Goal: Task Accomplishment & Management: Manage account settings

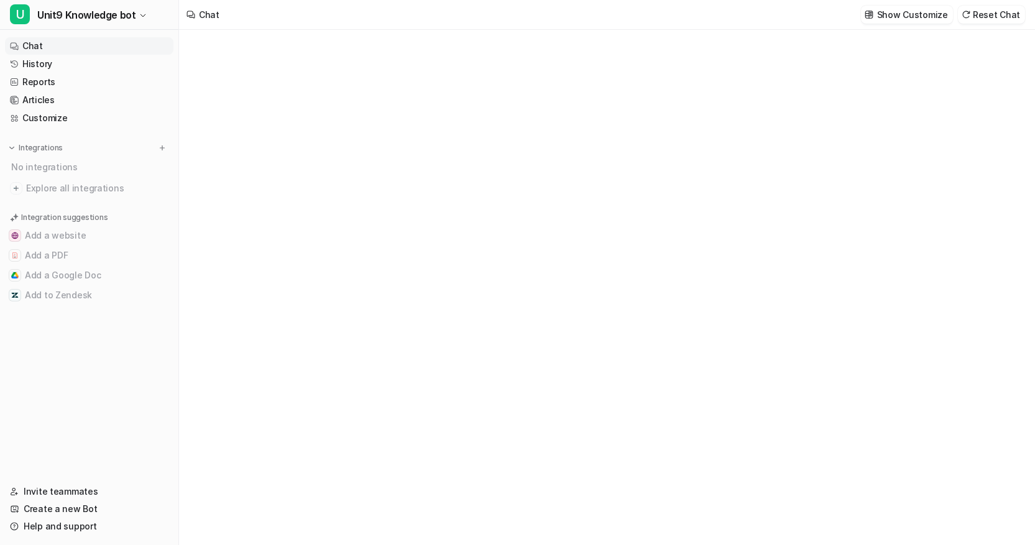
type textarea "**********"
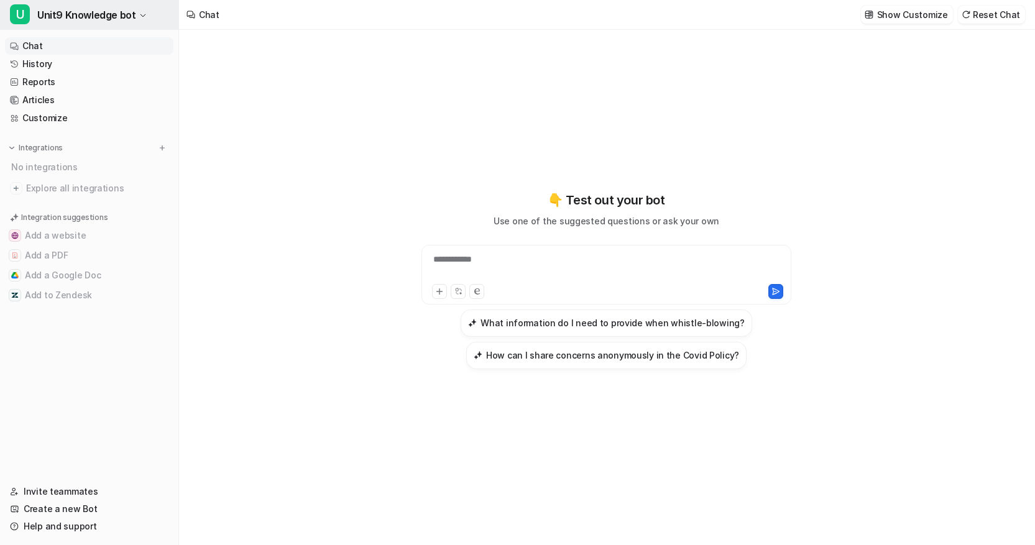
click at [89, 16] on span "Unit9 Knowledge bot" at bounding box center [86, 14] width 98 height 17
click at [94, 16] on span "Unit9 Knowledge bot" at bounding box center [86, 14] width 98 height 17
click at [92, 503] on link "Create a new Bot" at bounding box center [89, 508] width 168 height 17
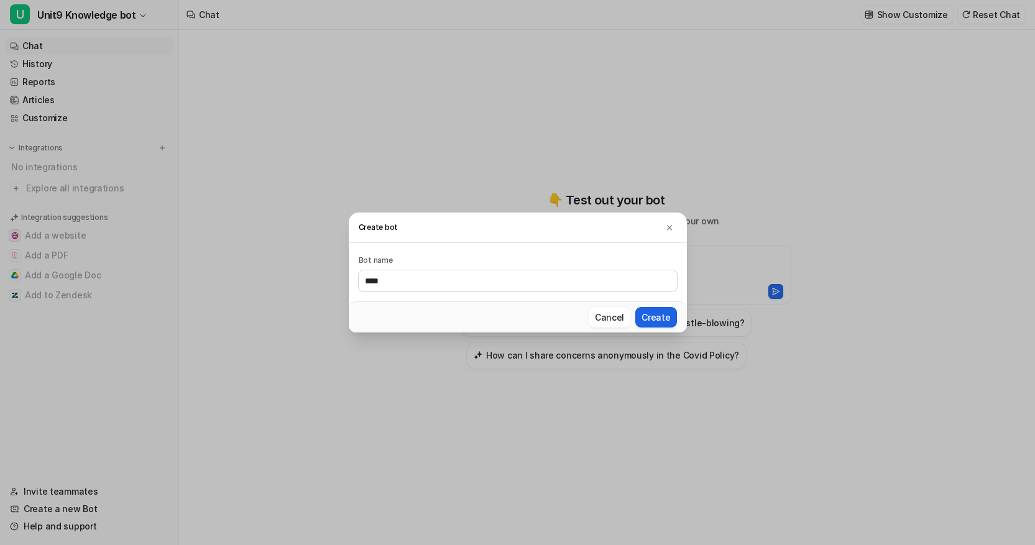
type input "****"
click at [641, 312] on button "Create" at bounding box center [655, 317] width 41 height 21
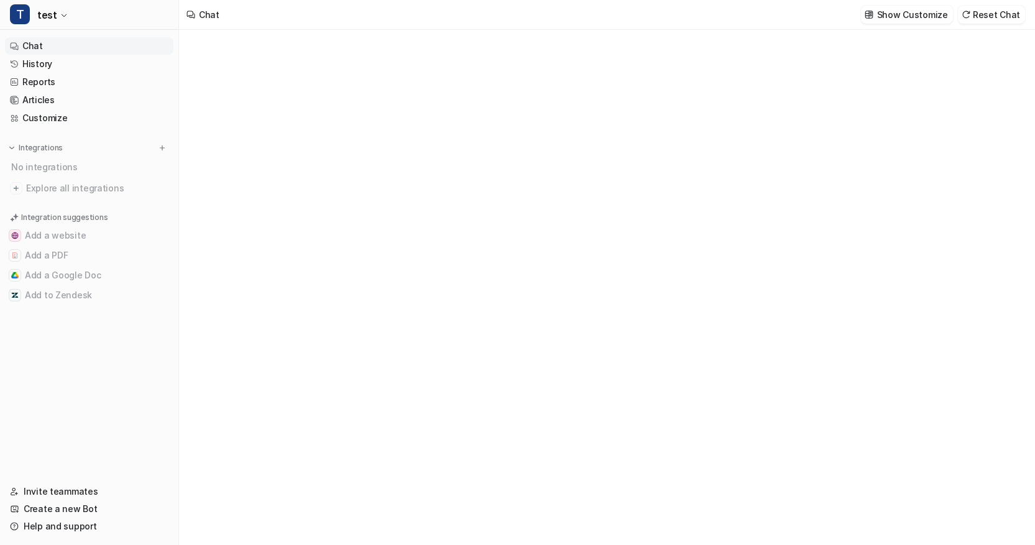
type textarea "**********"
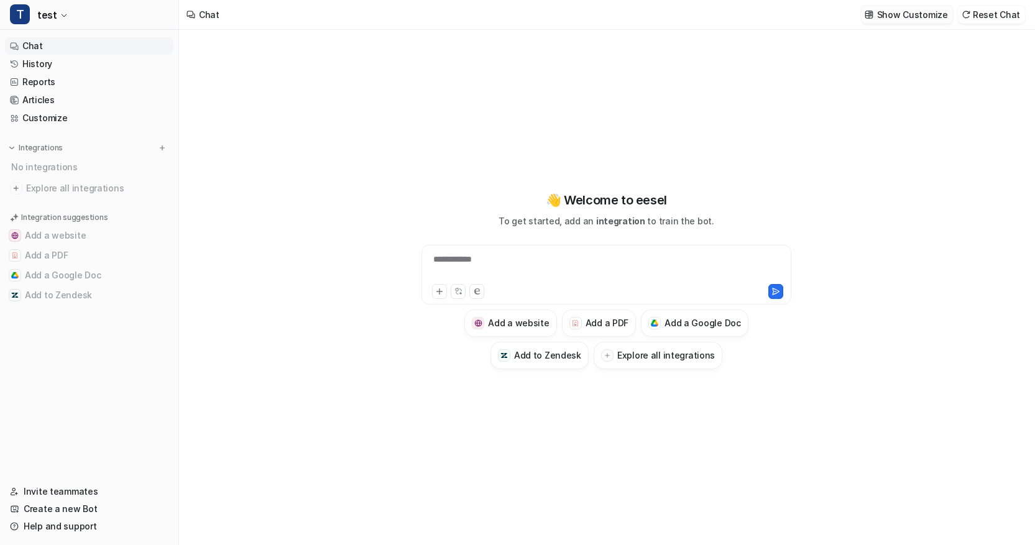
click at [940, 9] on p "Show Customize" at bounding box center [912, 14] width 71 height 13
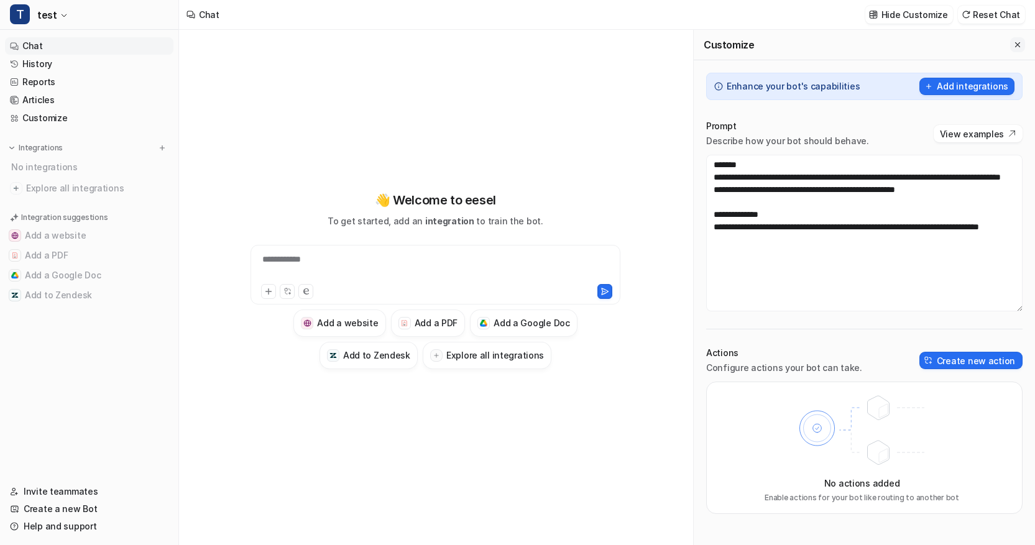
click at [1014, 45] on icon "Close flyout" at bounding box center [1017, 44] width 9 height 9
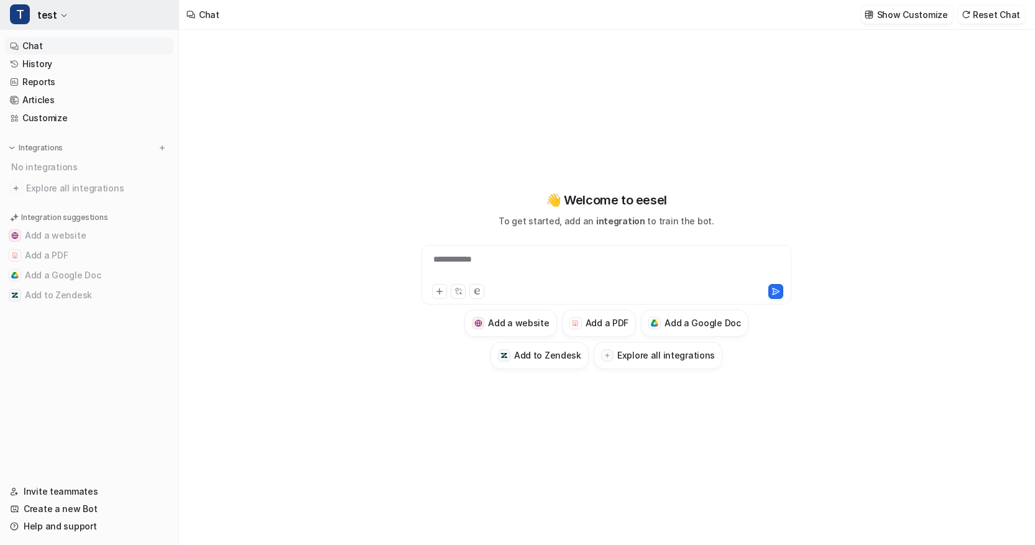
click at [48, 16] on span "test" at bounding box center [46, 14] width 19 height 17
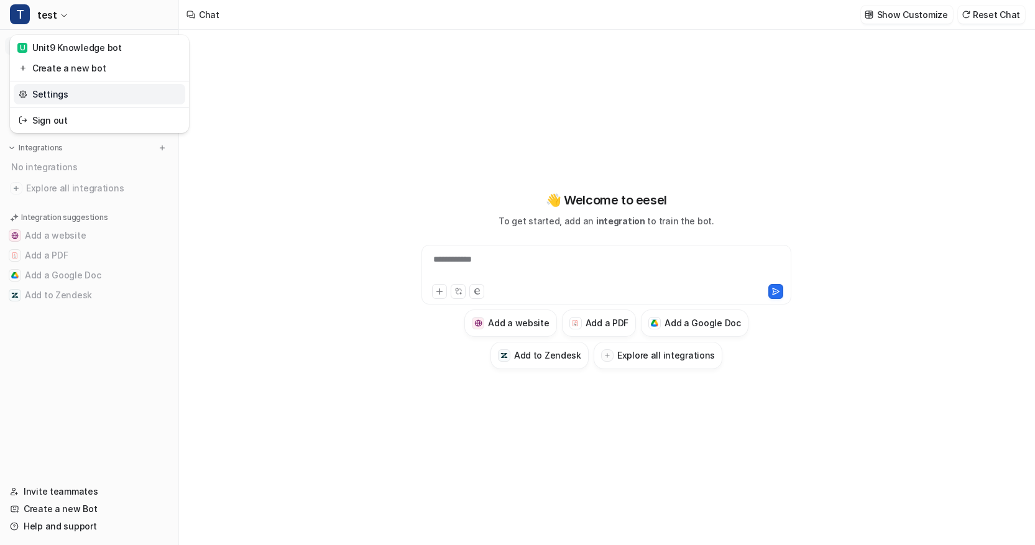
click at [50, 93] on link "Settings" at bounding box center [100, 94] width 172 height 21
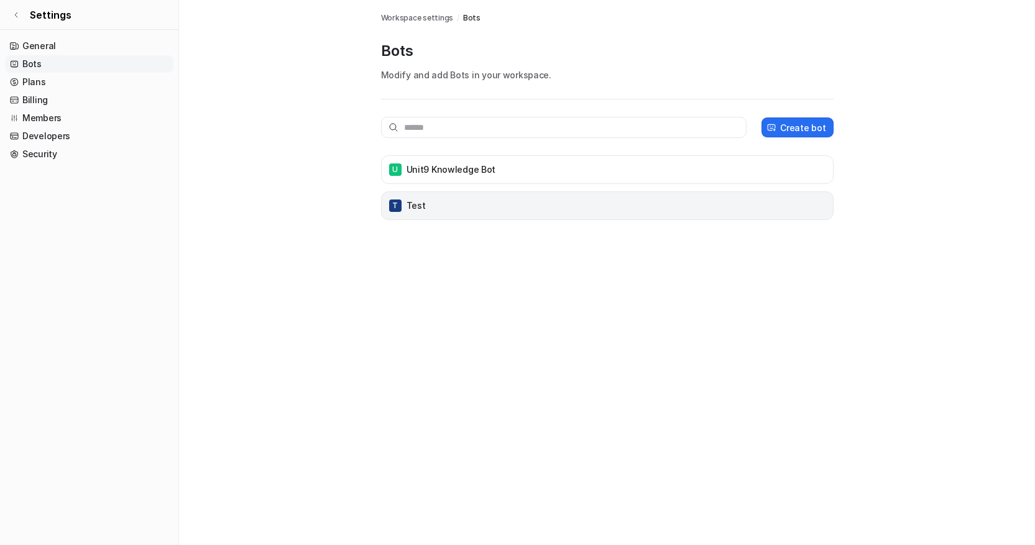
click at [435, 205] on div "T test" at bounding box center [607, 205] width 441 height 17
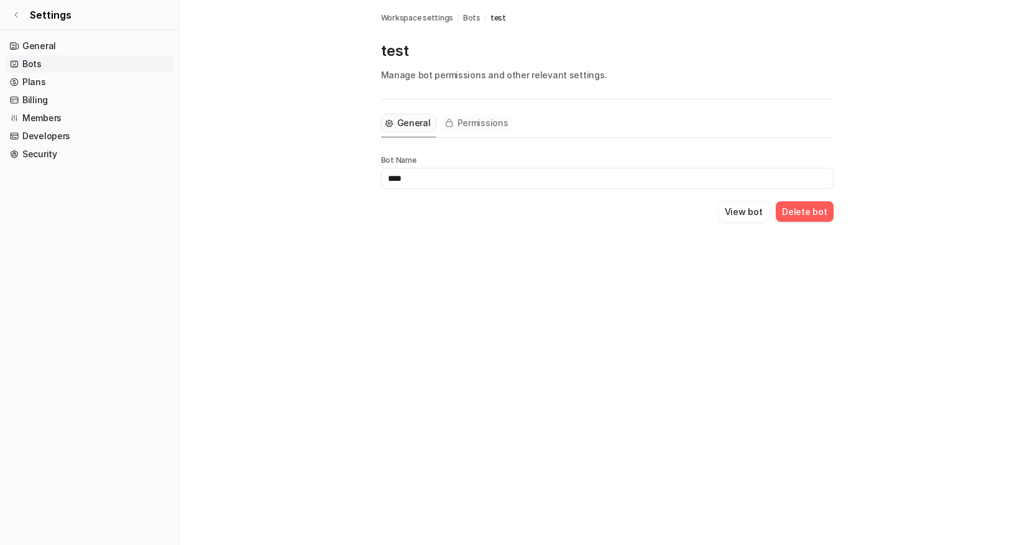
click at [485, 126] on span "Permissions" at bounding box center [482, 123] width 51 height 12
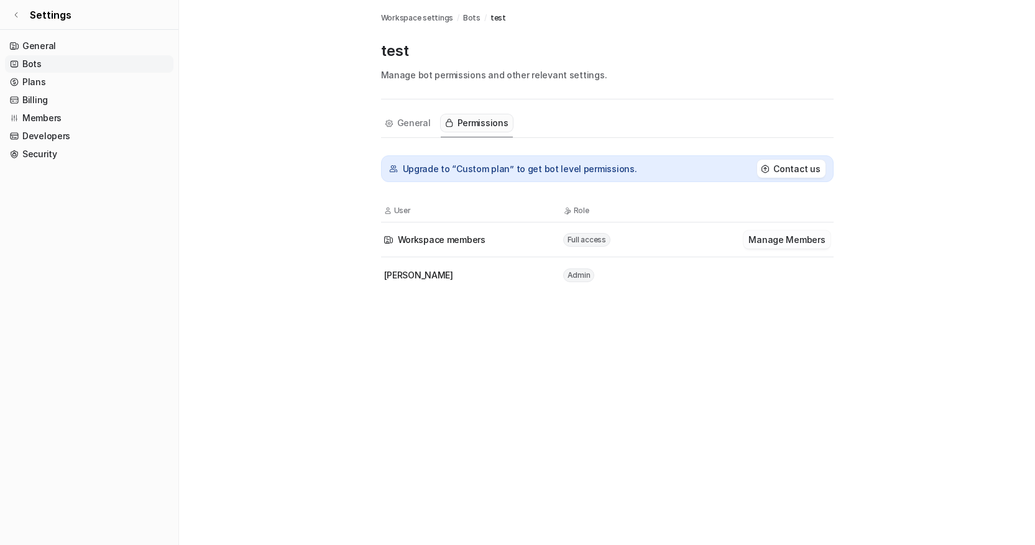
click at [771, 241] on button "Manage Members" at bounding box center [786, 240] width 86 height 18
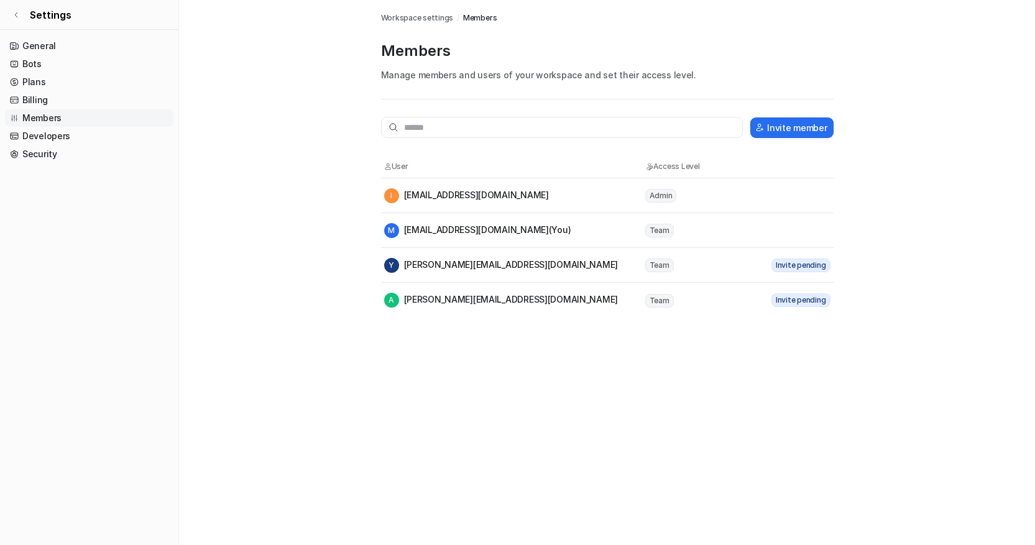
click at [428, 21] on span "Workspace settings" at bounding box center [417, 17] width 73 height 11
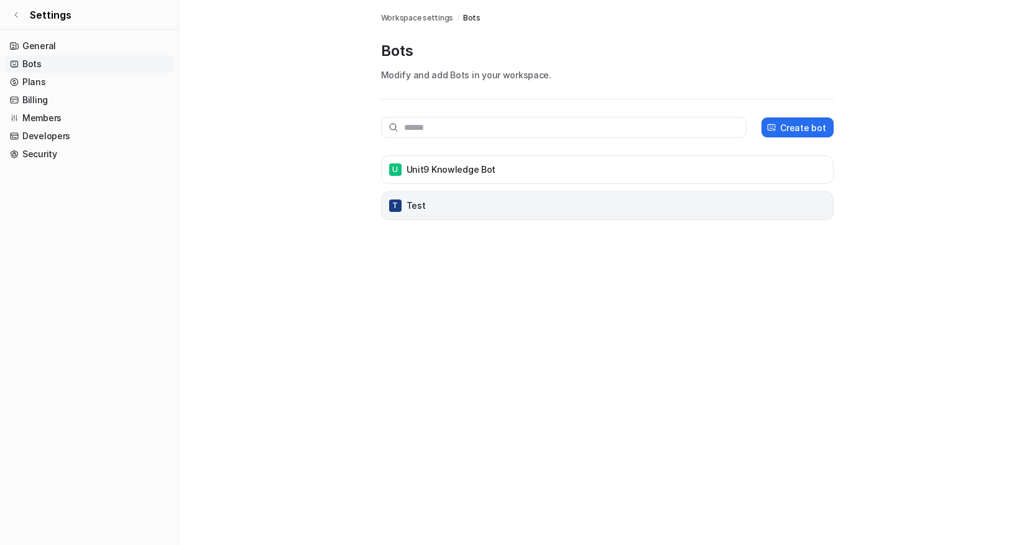
click at [426, 202] on div "T test" at bounding box center [607, 205] width 441 height 17
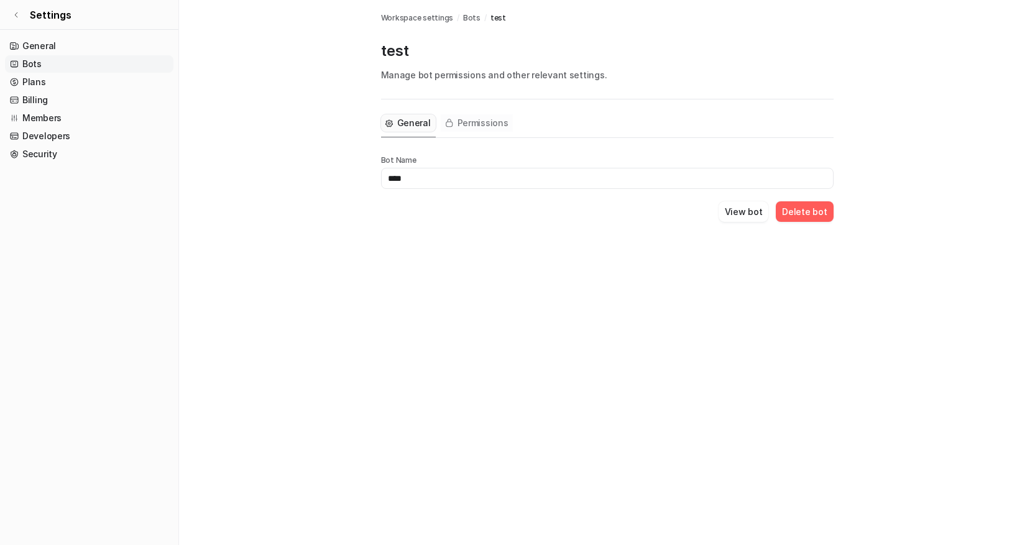
click at [474, 126] on span "Permissions" at bounding box center [482, 123] width 51 height 12
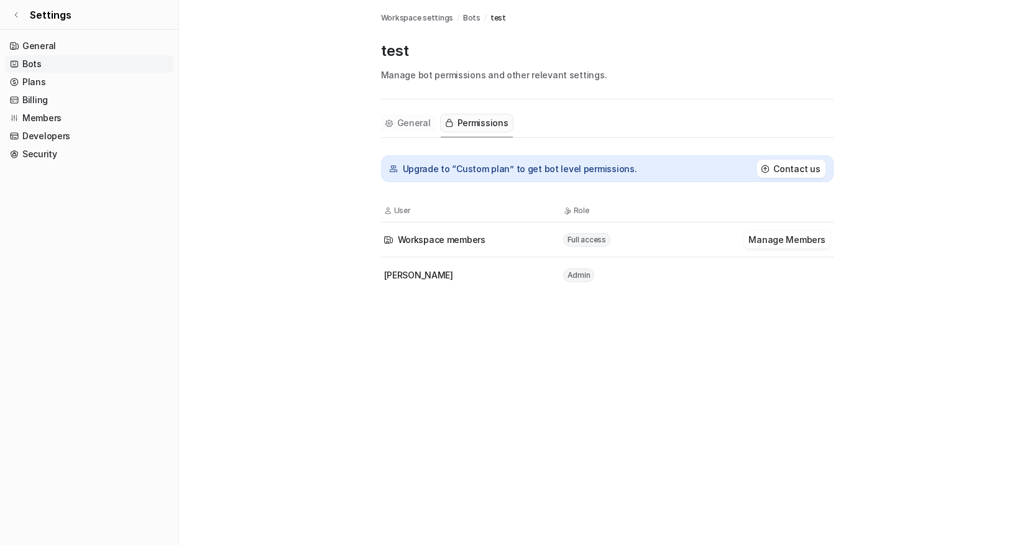
click at [419, 121] on span "General" at bounding box center [414, 123] width 34 height 12
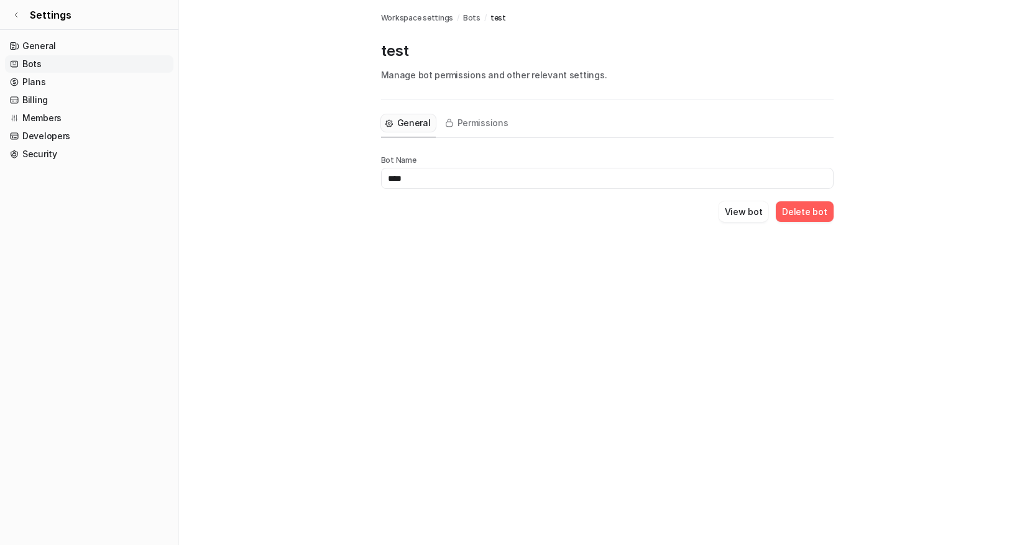
click at [813, 215] on button "Delete bot" at bounding box center [804, 211] width 57 height 21
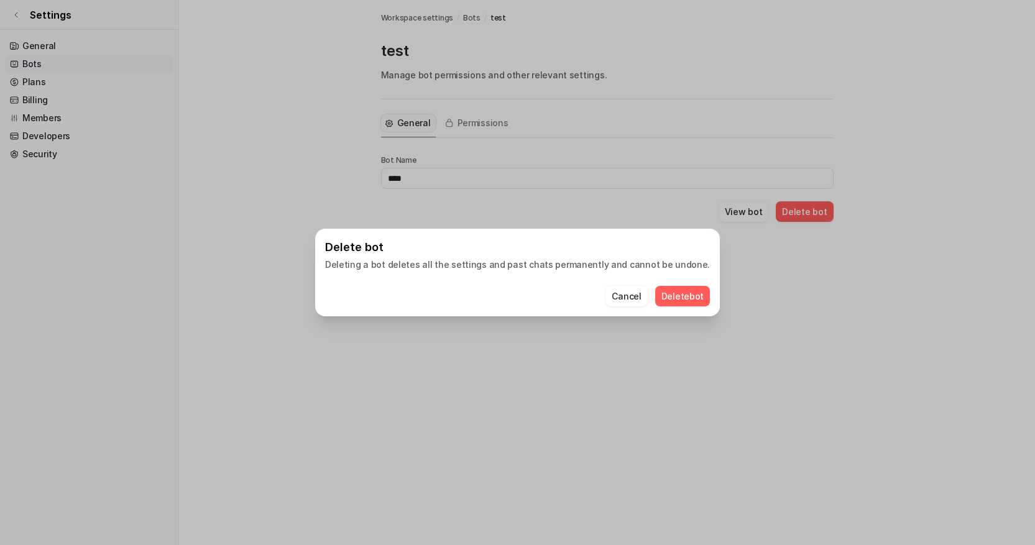
click at [668, 301] on button "Delete bot" at bounding box center [682, 296] width 55 height 21
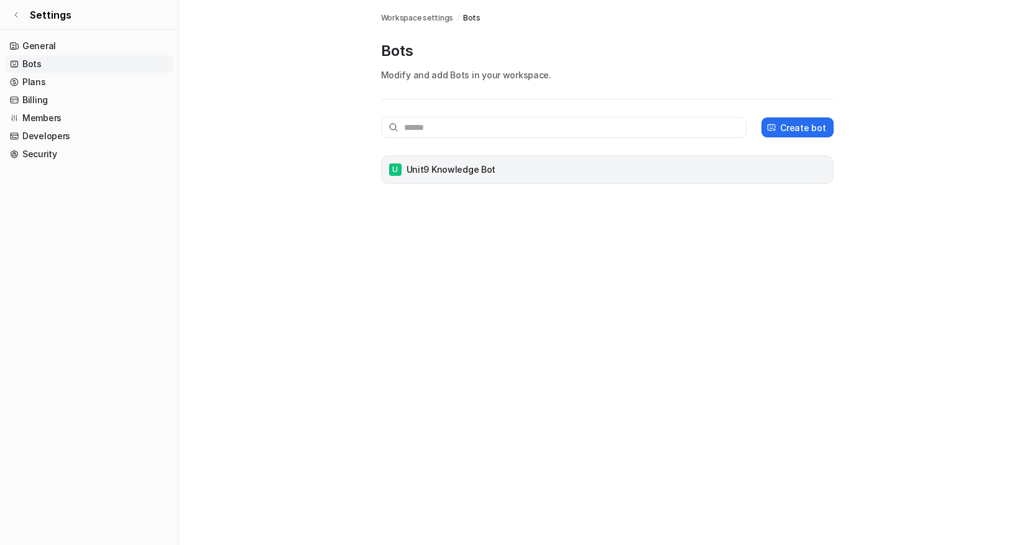
click at [483, 174] on p "Unit9 Knowledge bot" at bounding box center [450, 169] width 89 height 12
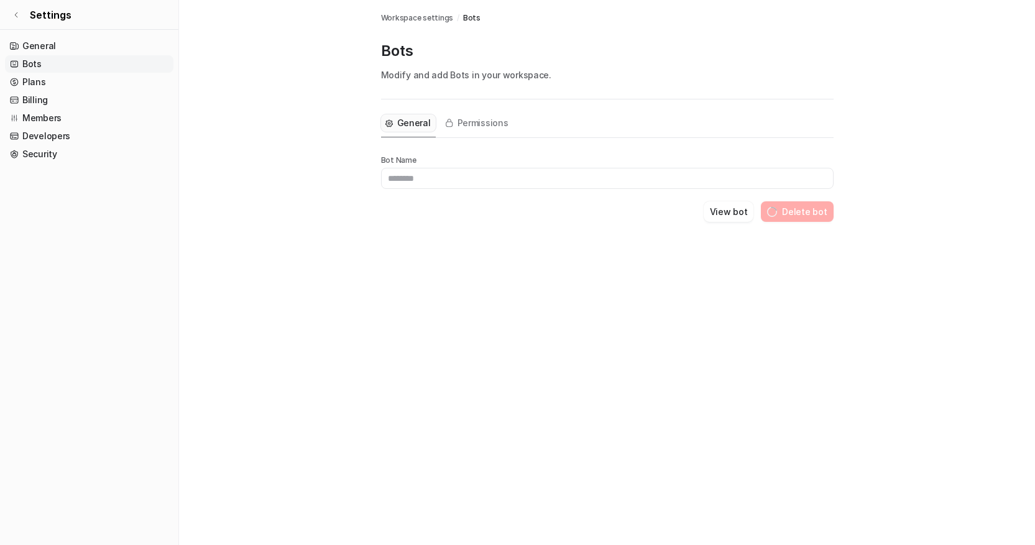
type input "**********"
click at [478, 132] on div "Permissions" at bounding box center [477, 125] width 73 height 22
click at [480, 130] on button "Permissions" at bounding box center [477, 122] width 73 height 17
